Goal: Transaction & Acquisition: Purchase product/service

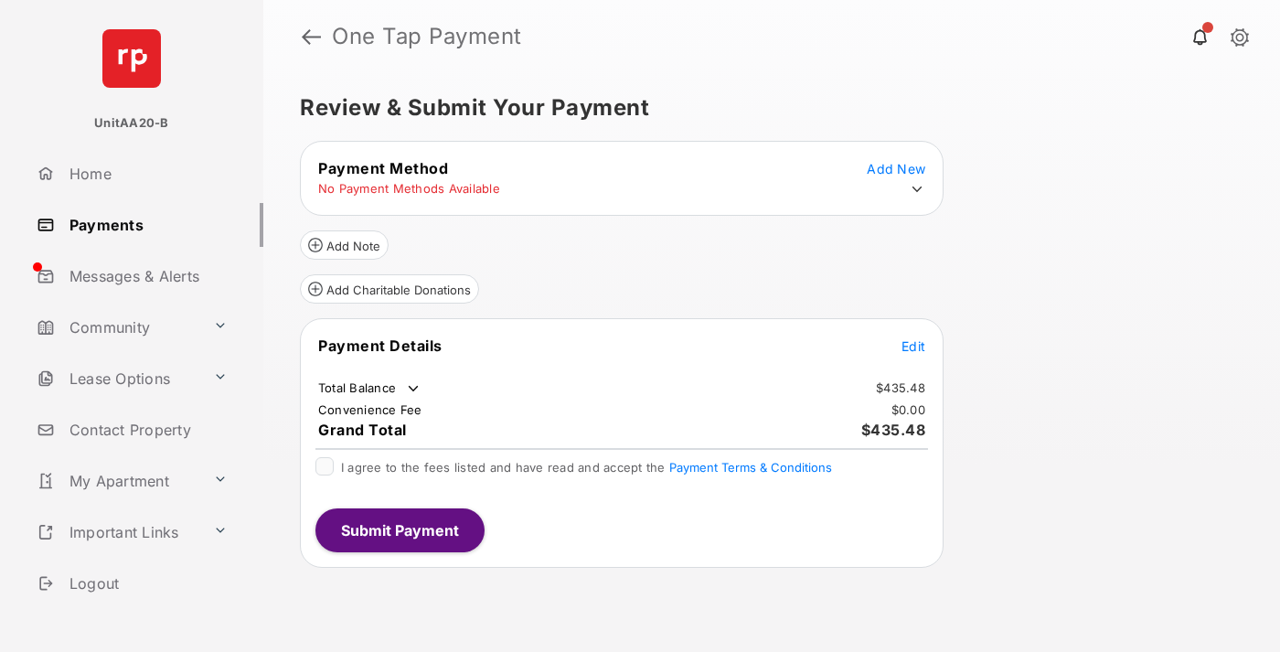
click at [917, 189] on icon at bounding box center [917, 189] width 16 height 16
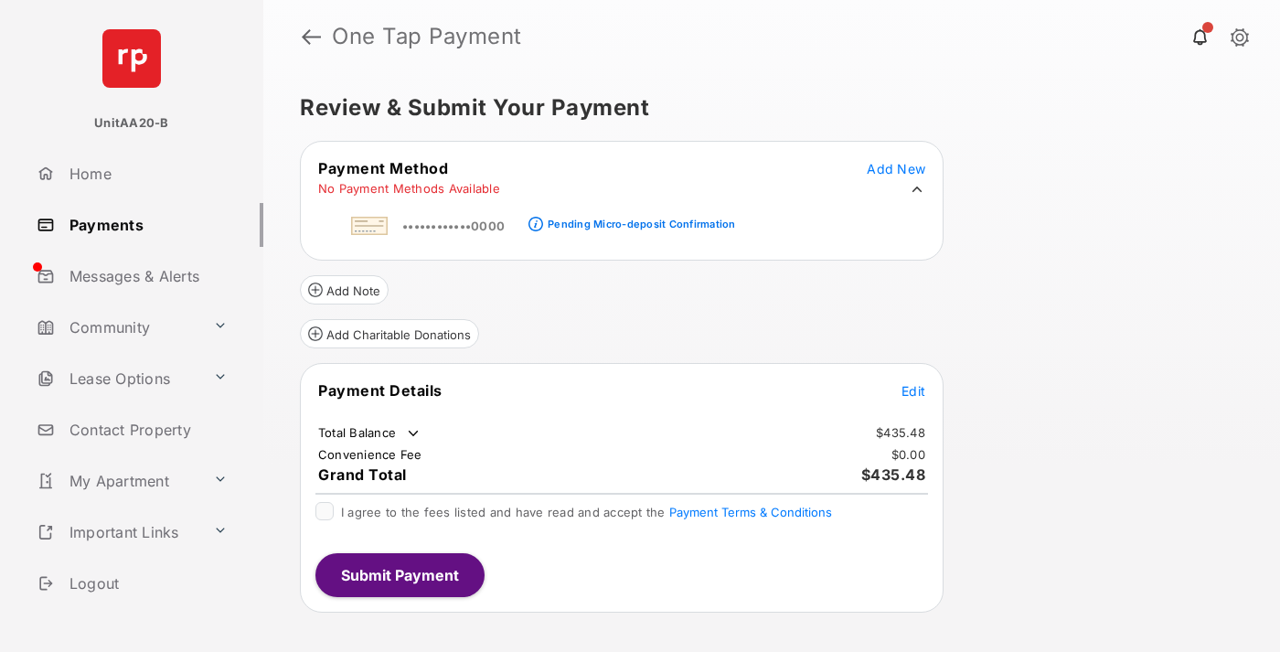
click at [638, 218] on div "Pending Micro-deposit Confirmation" at bounding box center [641, 224] width 187 height 13
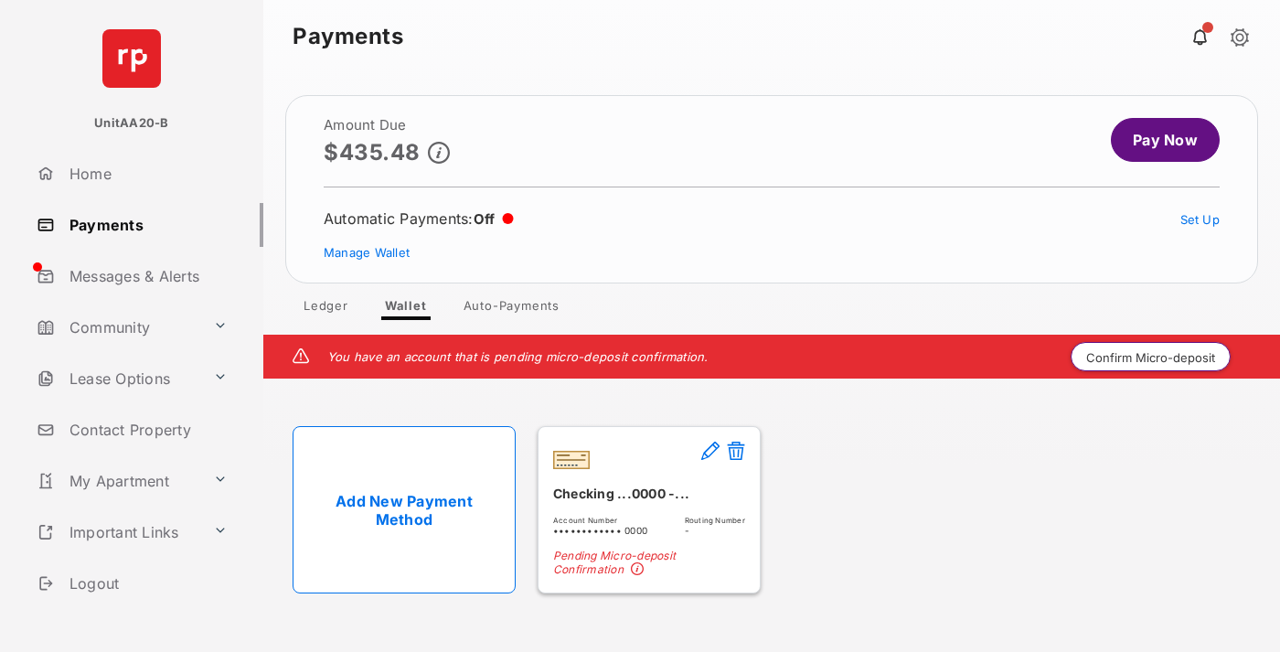
click at [1151, 357] on button "Confirm Micro-deposit" at bounding box center [1150, 356] width 160 height 29
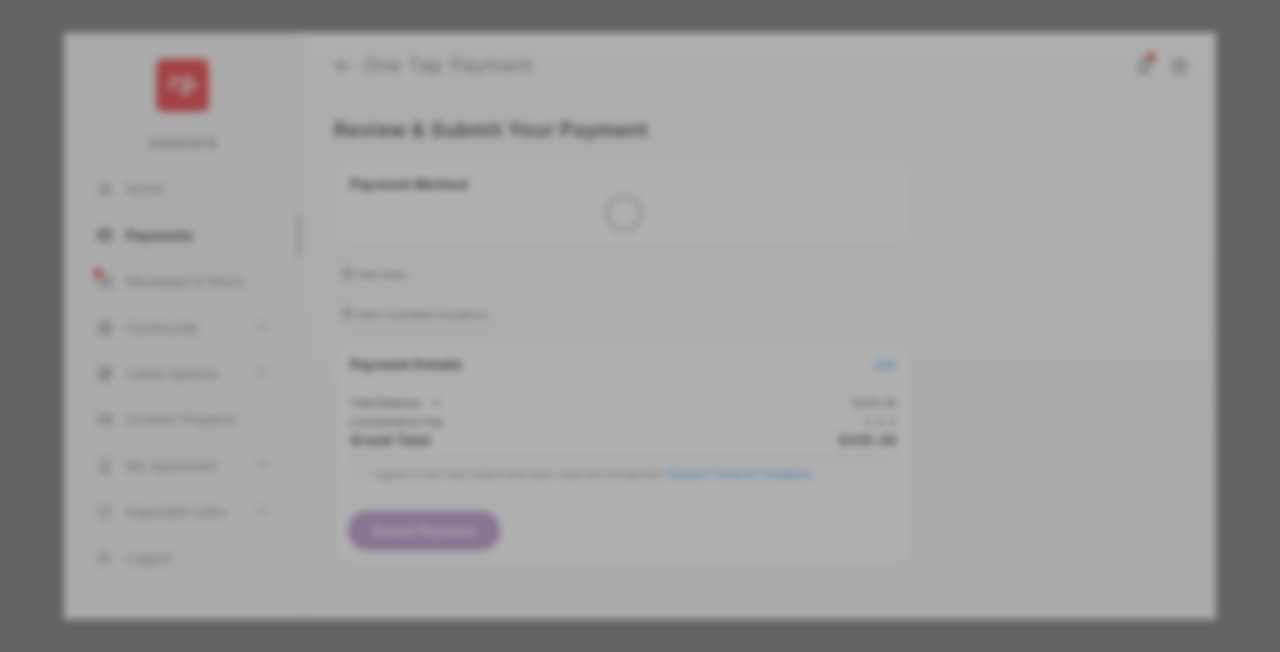
click at [606, 357] on div "Other Amount" at bounding box center [606, 368] width 296 height 31
type input "****"
click at [578, 484] on button "Save" at bounding box center [577, 484] width 91 height 44
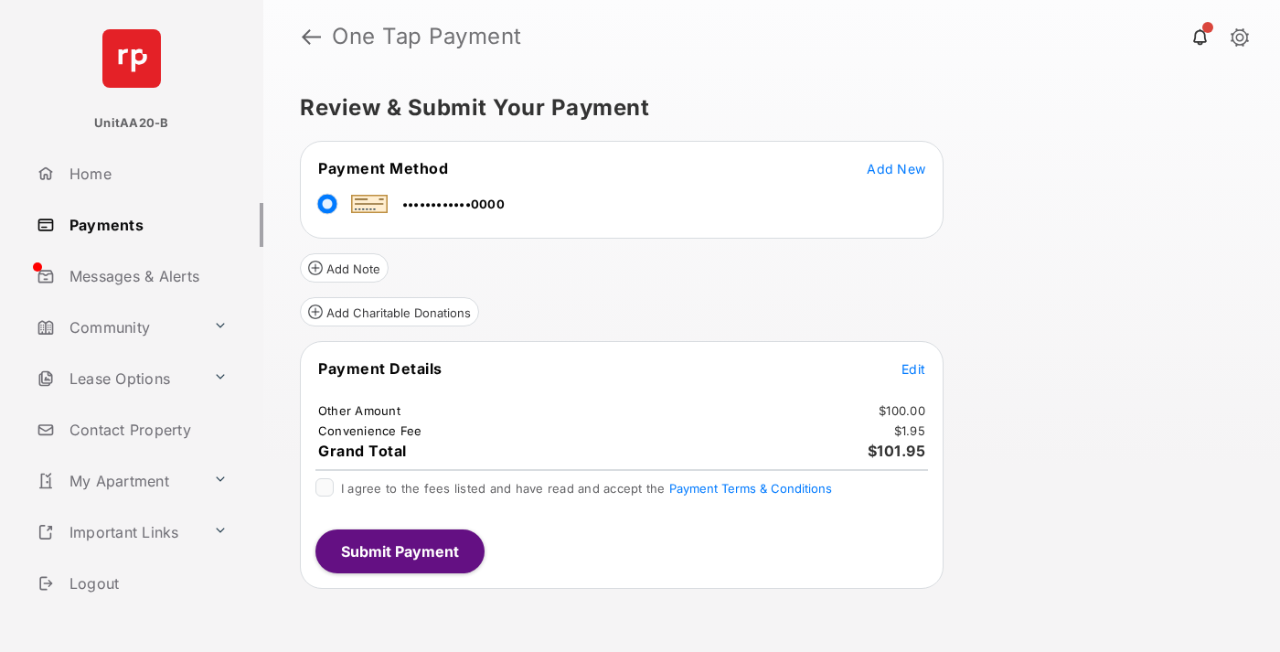
click at [913, 368] on span "Edit" at bounding box center [913, 369] width 24 height 16
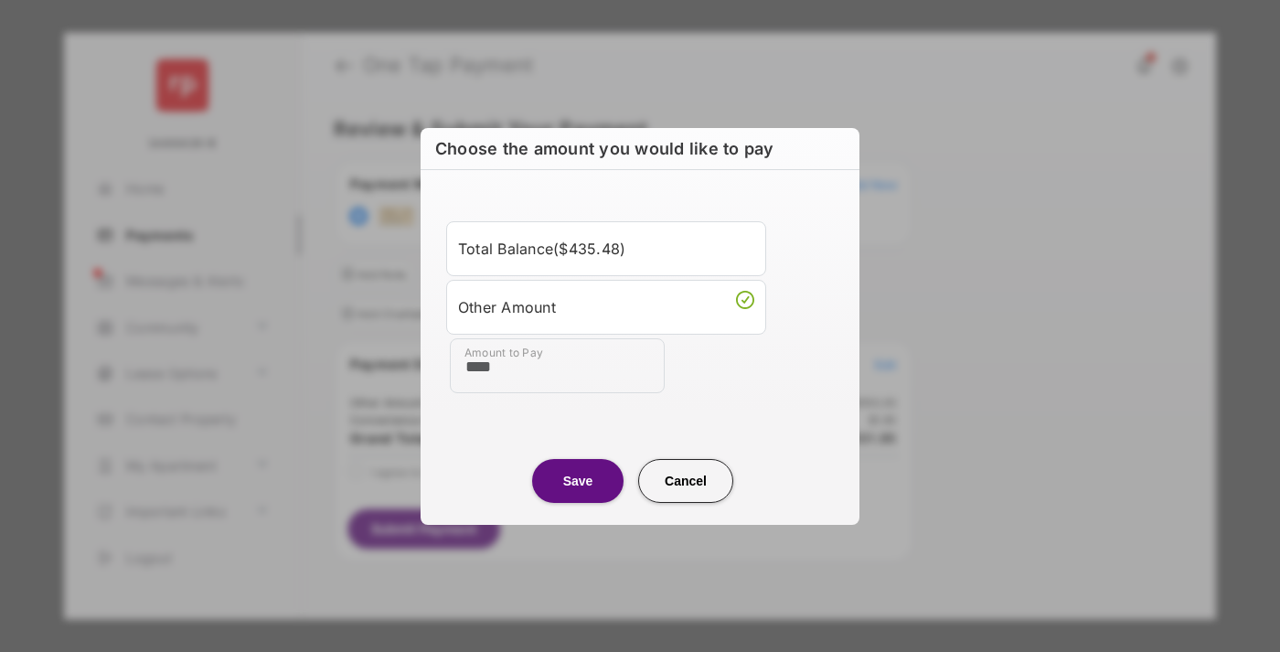
click at [578, 480] on button "Save" at bounding box center [577, 480] width 91 height 44
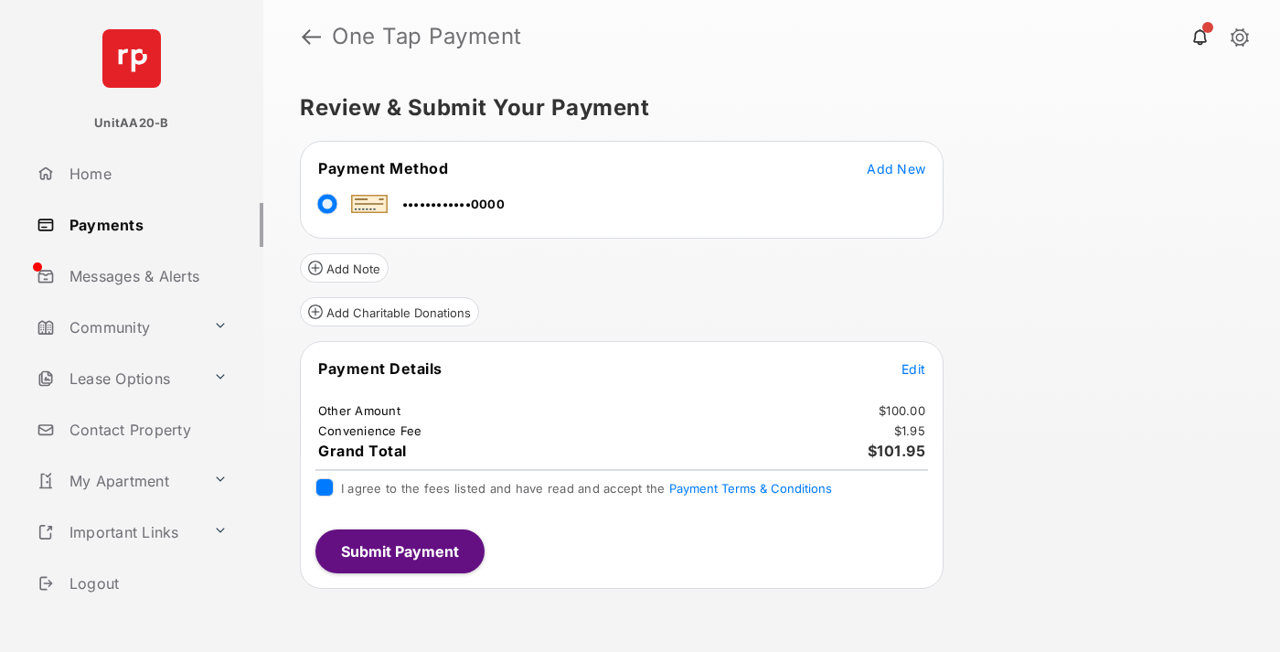
click at [399, 550] on button "Submit Payment" at bounding box center [399, 551] width 169 height 44
